Goal: Task Accomplishment & Management: Use online tool/utility

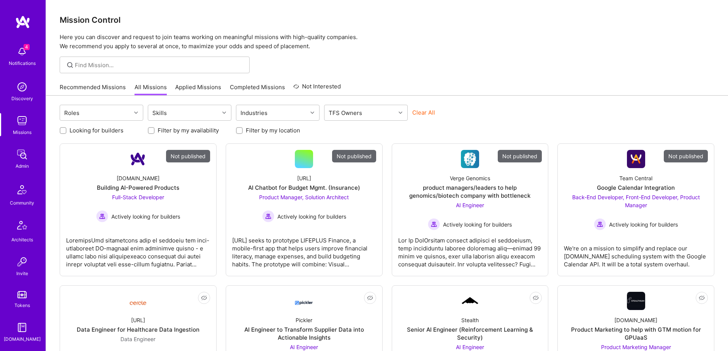
scroll to position [134, 0]
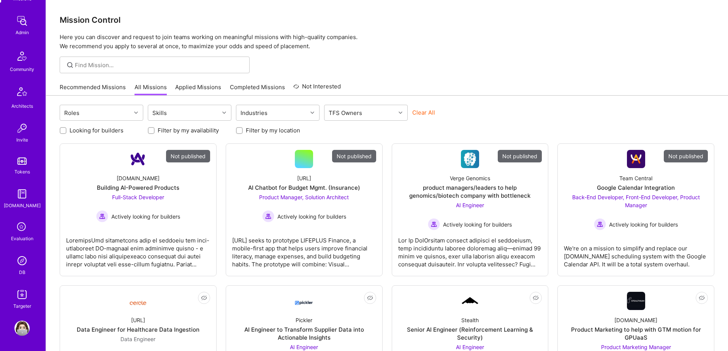
click at [20, 259] on img at bounding box center [21, 260] width 15 height 15
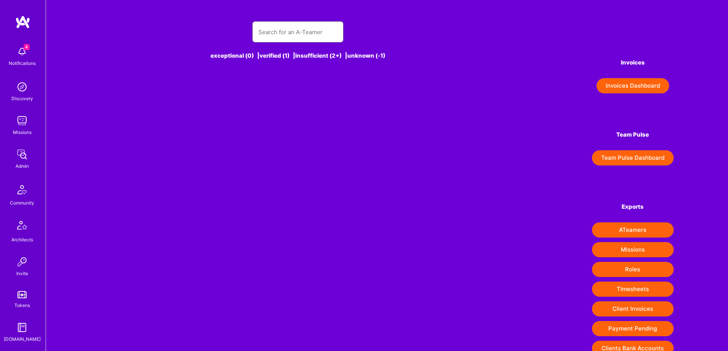
click at [314, 32] on input "text" at bounding box center [297, 31] width 79 height 19
paste input "gabriel@gabrielswain.com"
type input "gabriel@gabrielswain.com"
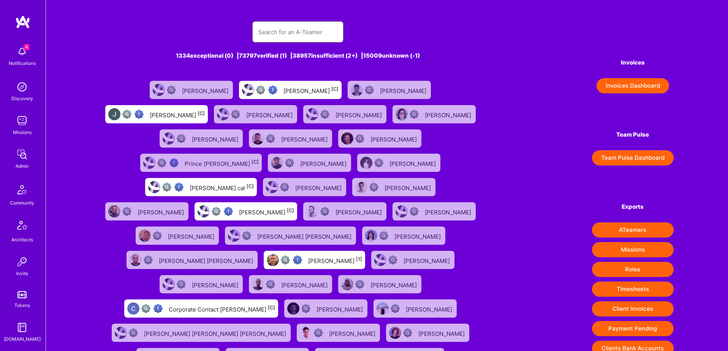
paste input "gabriel@gabrielswain.com"
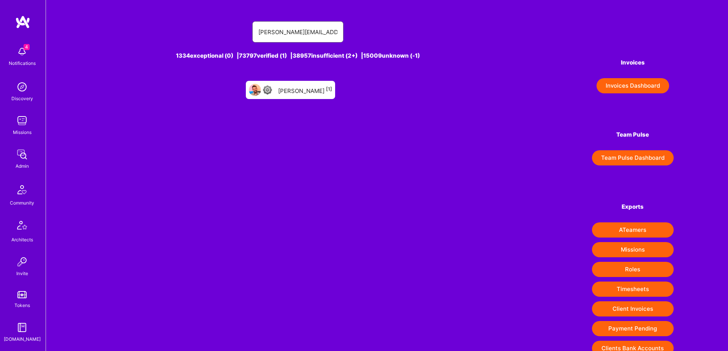
paste input "macarena@remote.club"
click at [288, 32] on input "macarena@remote.club" at bounding box center [297, 31] width 79 height 19
paste input "https://platform.a.team/markvaldez"
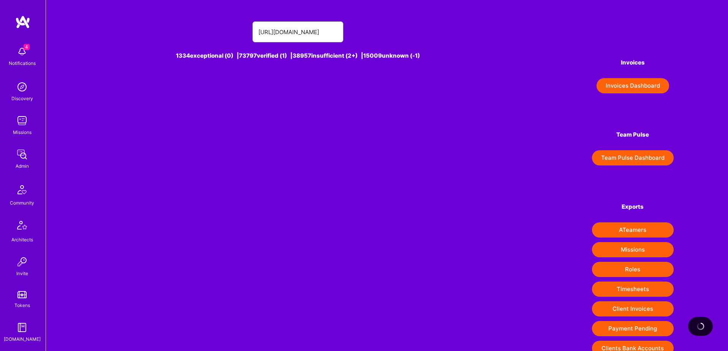
scroll to position [0, 16]
type input "https://platform.a.team/markvaldez"
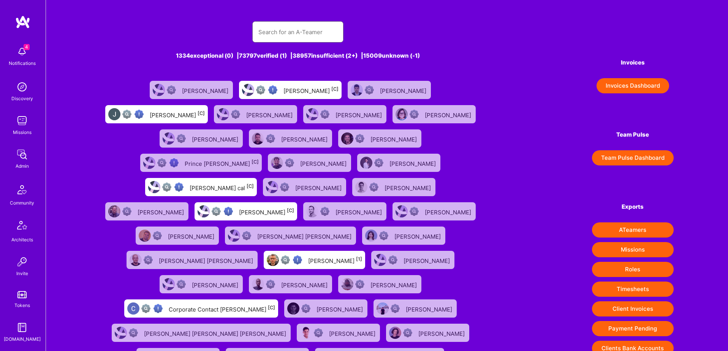
click at [298, 30] on input "text" at bounding box center [297, 31] width 79 height 19
paste input "[PERSON_NAME][EMAIL_ADDRESS][DOMAIN_NAME]"
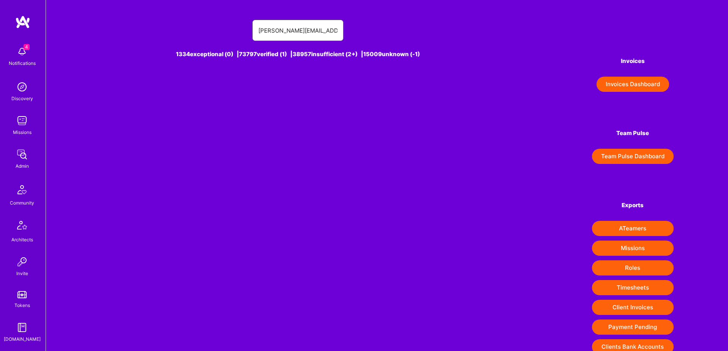
scroll to position [2, 0]
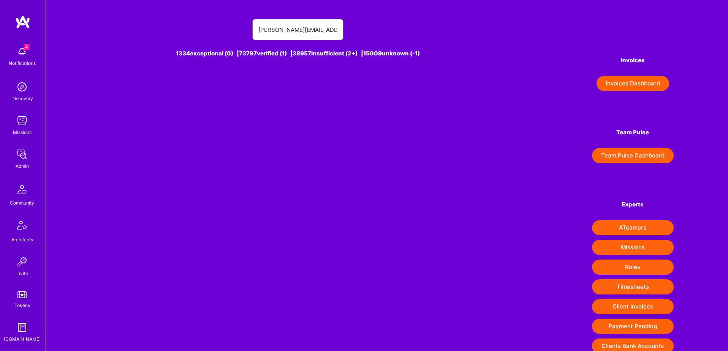
click at [319, 28] on input "[PERSON_NAME][EMAIL_ADDRESS][DOMAIN_NAME]" at bounding box center [297, 29] width 79 height 19
paste input "gurusevaks85"
type input "[EMAIL_ADDRESS][DOMAIN_NAME]"
click at [295, 92] on div "guru [PERSON_NAME]" at bounding box center [305, 88] width 62 height 10
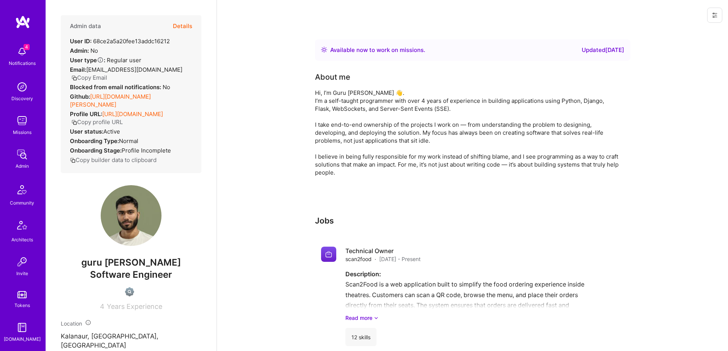
click at [714, 14] on icon at bounding box center [714, 15] width 6 height 6
click at [673, 35] on button "Login as [PERSON_NAME]" at bounding box center [687, 32] width 70 height 19
